Goal: Task Accomplishment & Management: Manage account settings

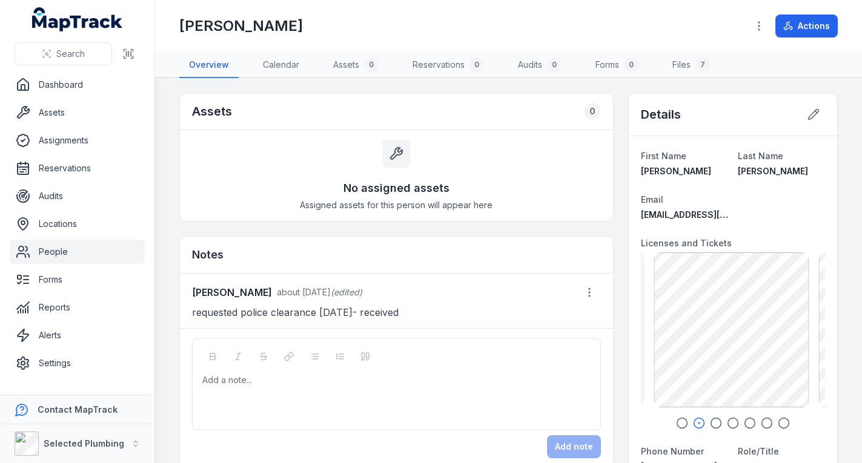
click at [79, 248] on link "People" at bounding box center [77, 252] width 135 height 24
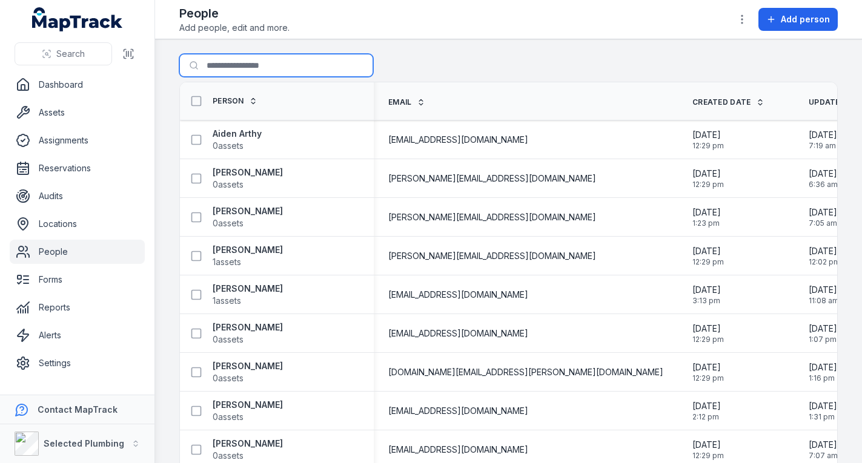
click at [237, 65] on input "Search for people" at bounding box center [276, 65] width 194 height 23
type input "*****"
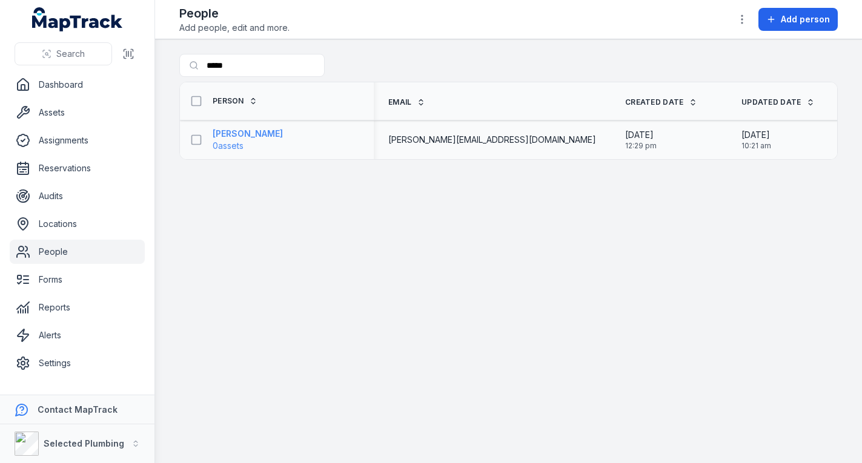
click at [244, 132] on strong "[PERSON_NAME]" at bounding box center [247, 134] width 70 height 12
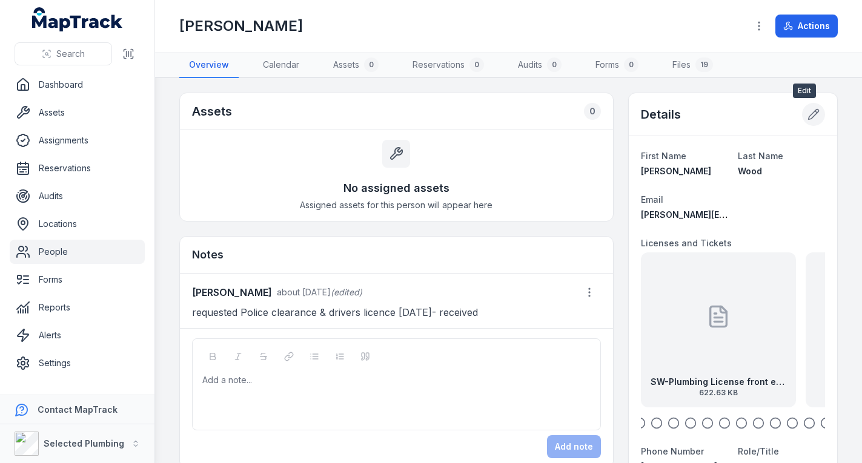
click at [807, 115] on icon at bounding box center [813, 114] width 12 height 12
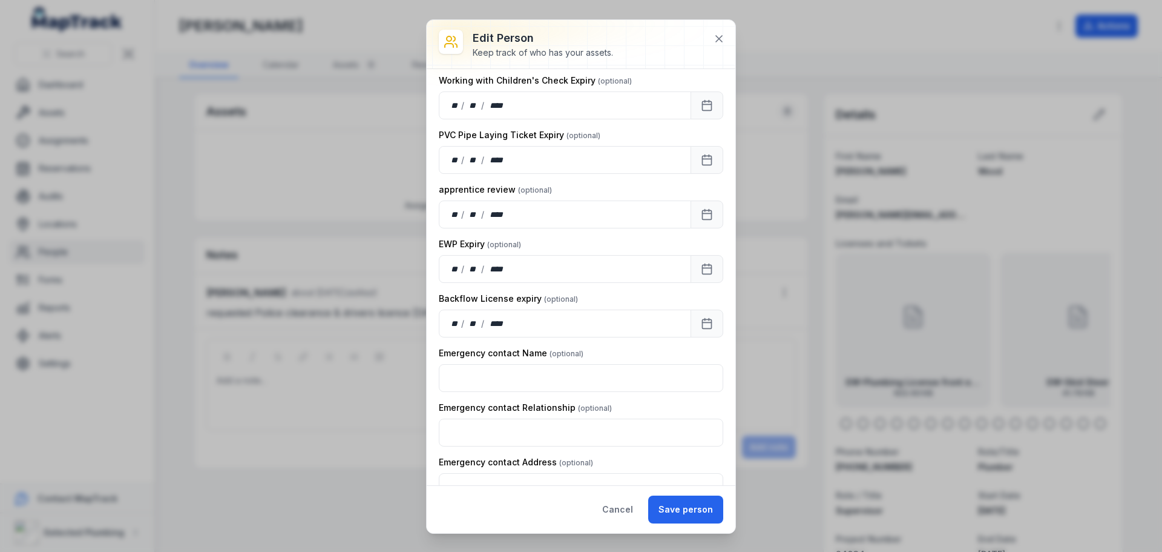
scroll to position [1855, 0]
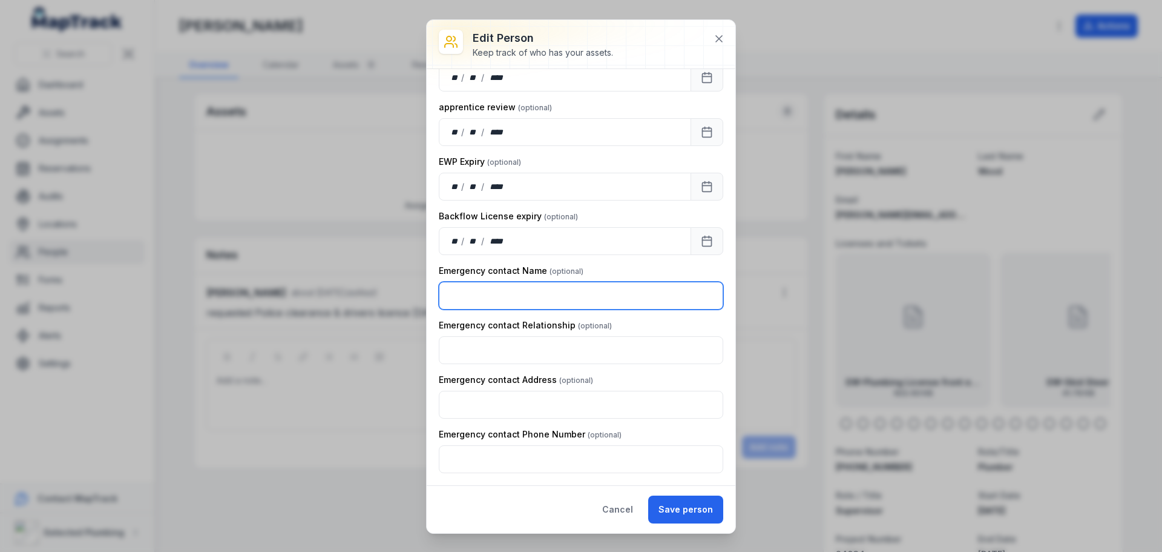
click at [598, 300] on input "text" at bounding box center [581, 296] width 285 height 28
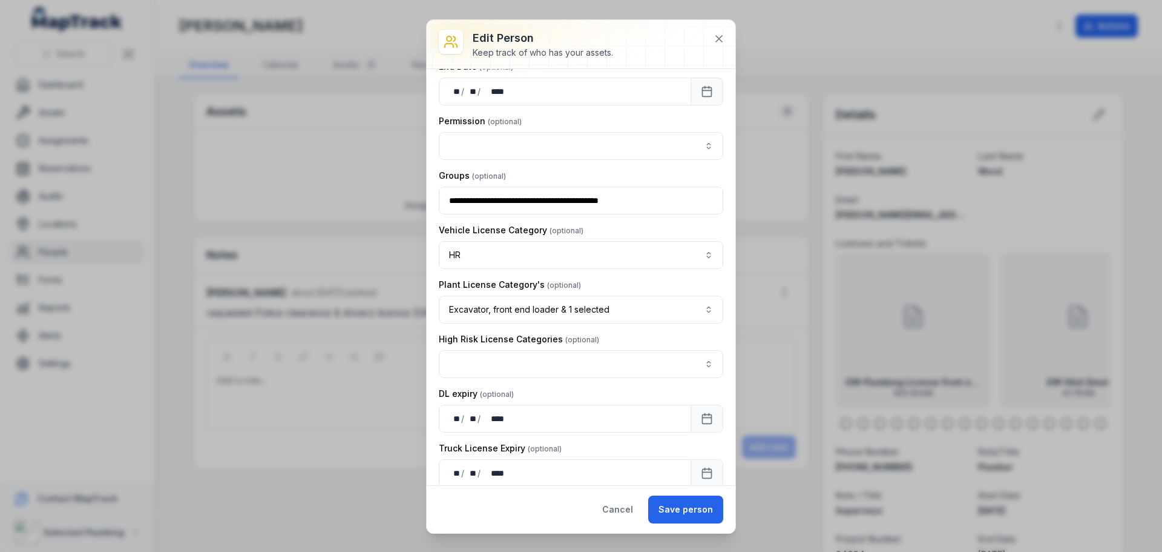
scroll to position [1128, 0]
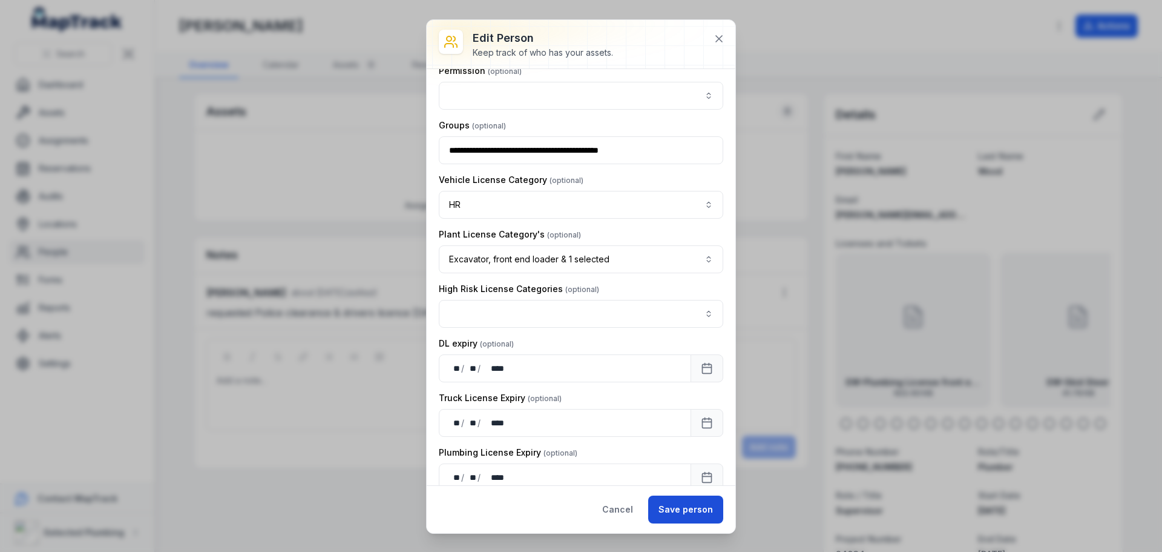
click at [680, 463] on button "Save person" at bounding box center [685, 509] width 75 height 28
